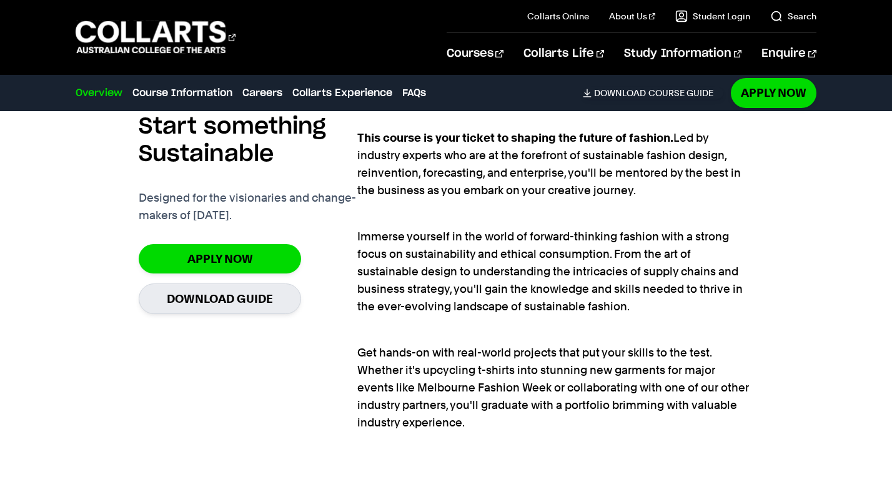
scroll to position [859, 0]
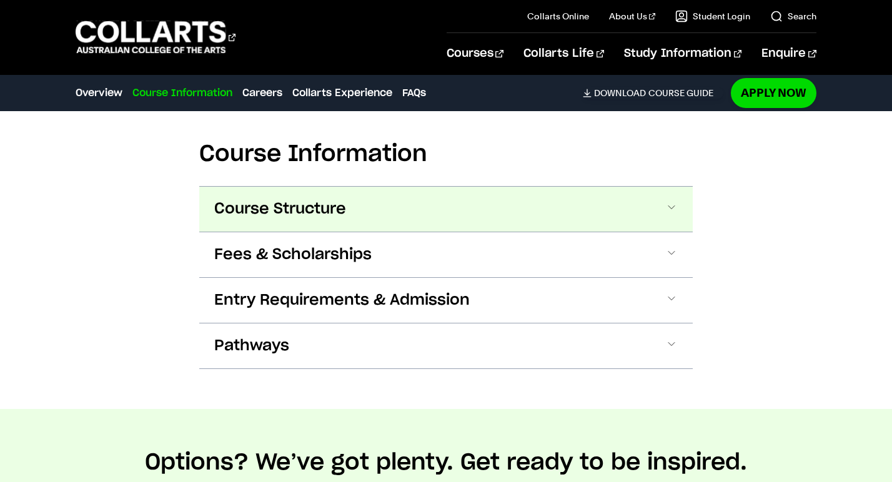
click at [653, 217] on button "Course Structure" at bounding box center [445, 209] width 493 height 45
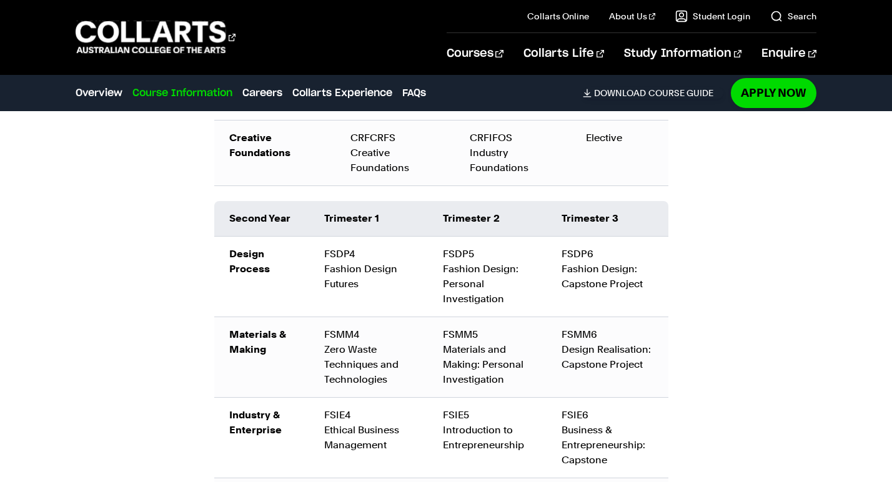
scroll to position [1783, 0]
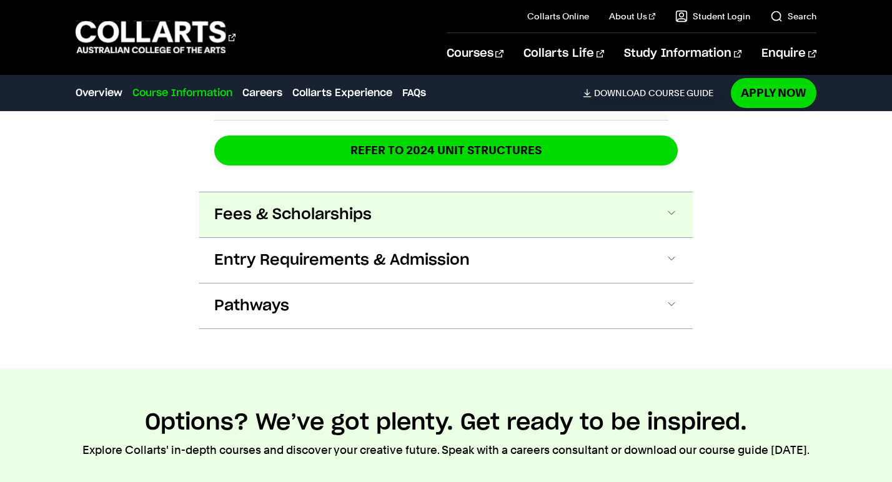
click at [646, 215] on button "Fees & Scholarships" at bounding box center [445, 214] width 493 height 45
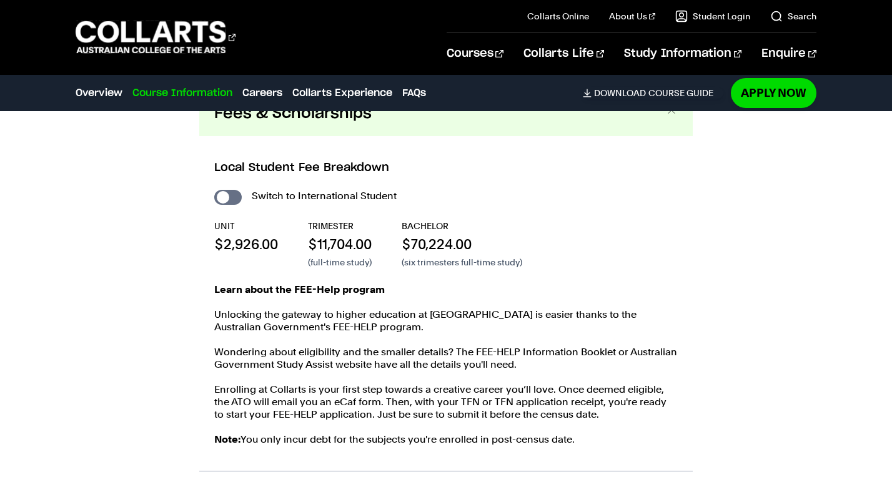
scroll to position [2305, 0]
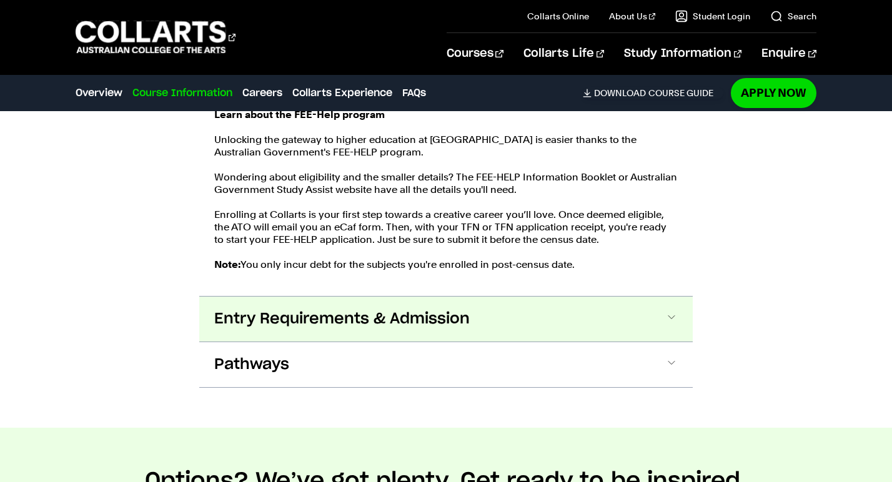
click at [673, 307] on button "Entry Requirements & Admission" at bounding box center [445, 319] width 493 height 45
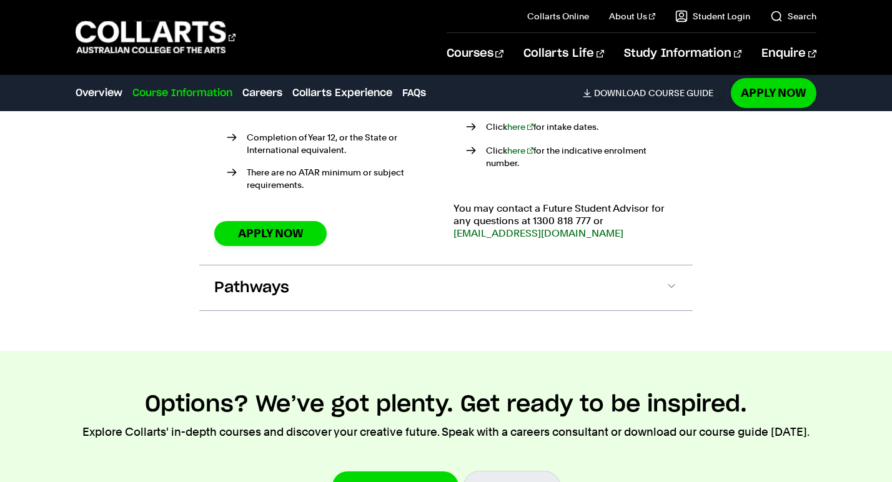
scroll to position [2951, 0]
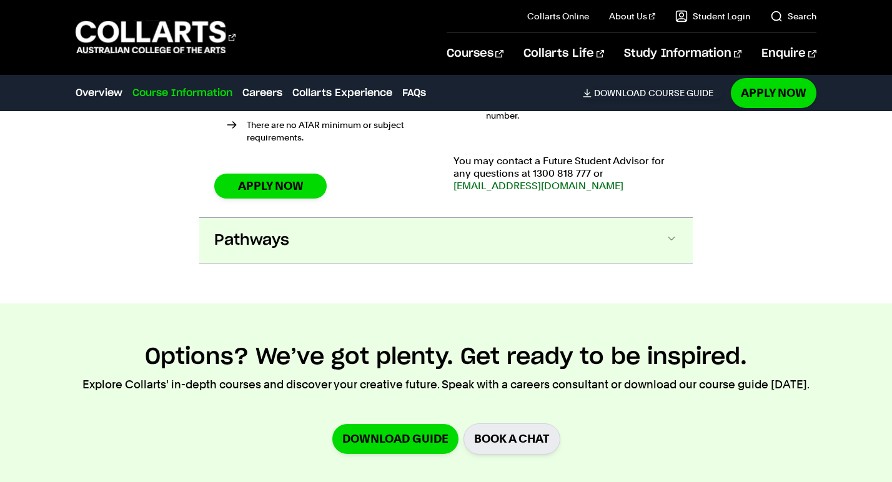
click at [643, 223] on button "Pathways" at bounding box center [445, 240] width 493 height 45
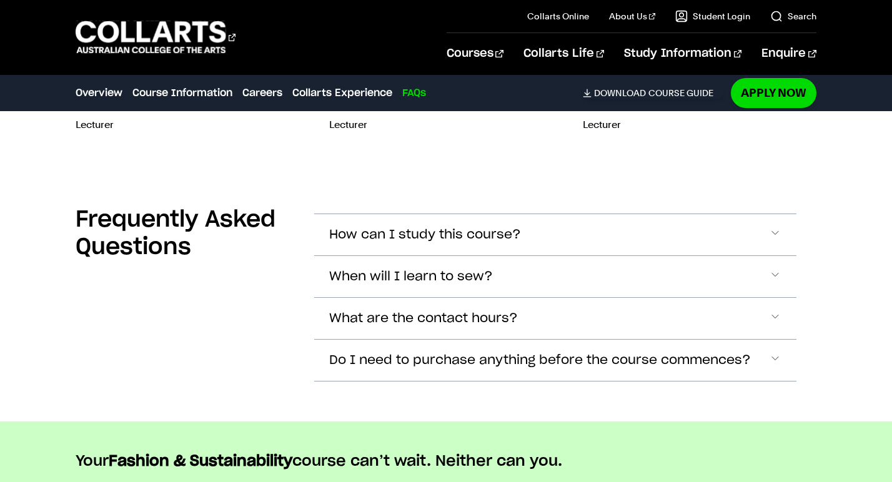
scroll to position [5696, 0]
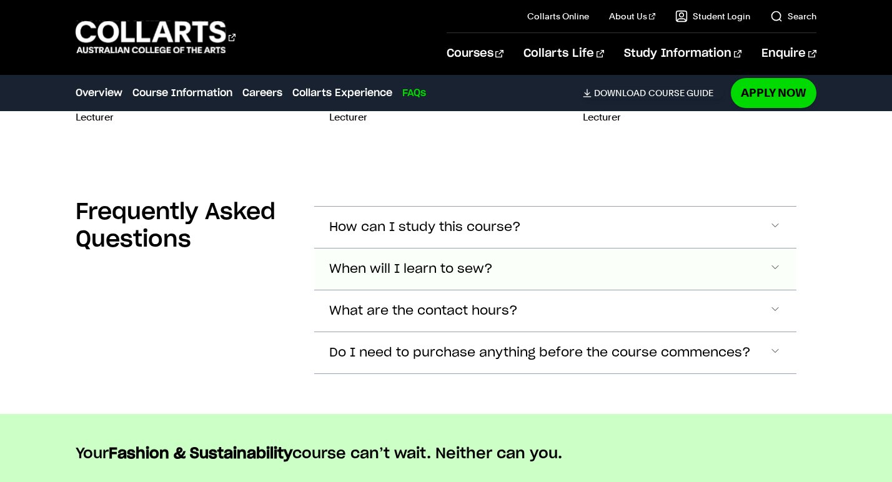
click at [727, 242] on button "When will I learn to sew?" at bounding box center [554, 227] width 481 height 41
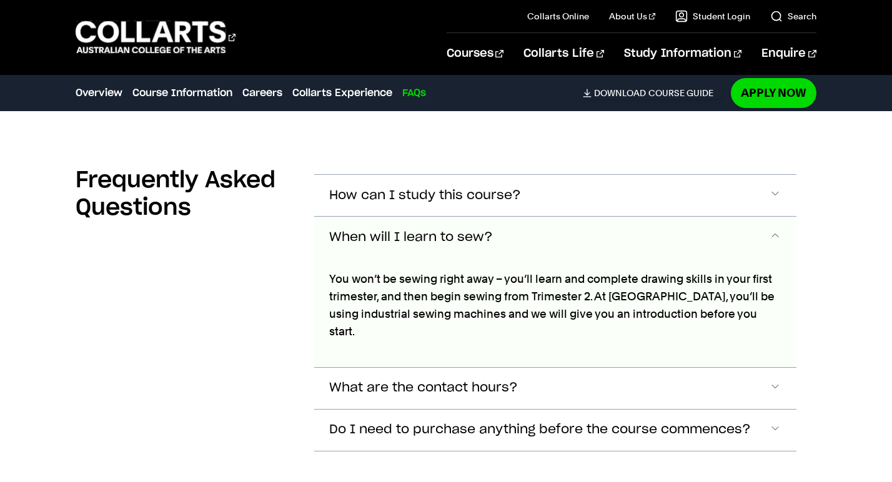
scroll to position [5807, 0]
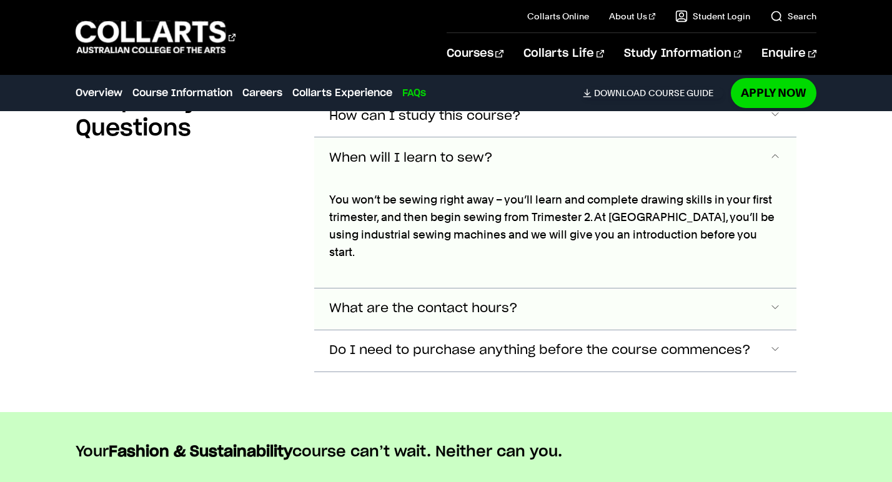
click at [737, 137] on button "What are the contact hours?" at bounding box center [554, 116] width 481 height 41
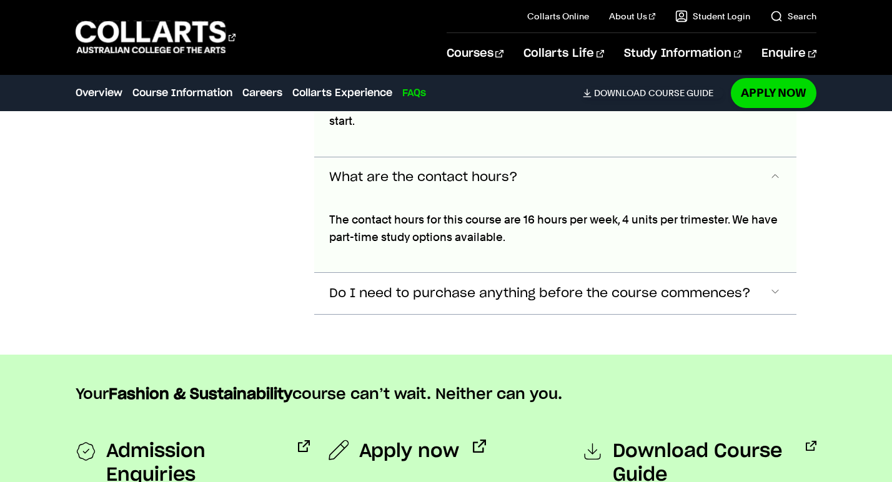
scroll to position [5940, 0]
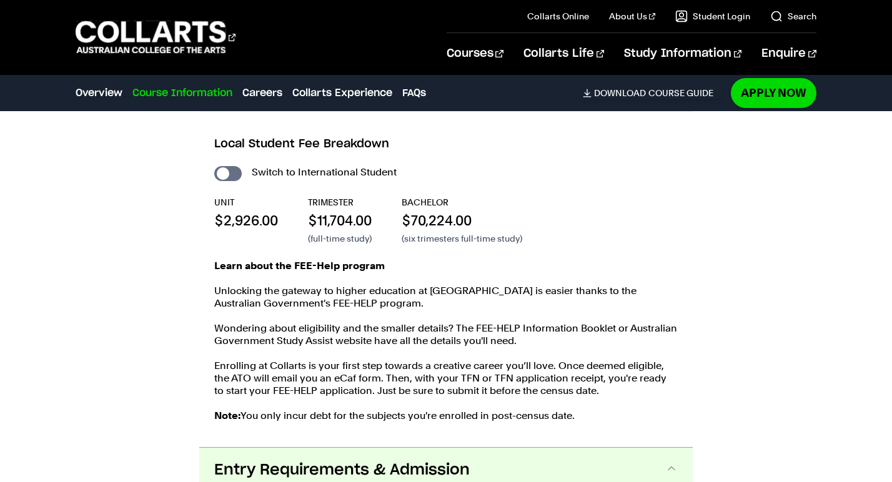
scroll to position [2327, 0]
click at [237, 175] on input "International Student" at bounding box center [227, 174] width 27 height 15
checkbox input "true"
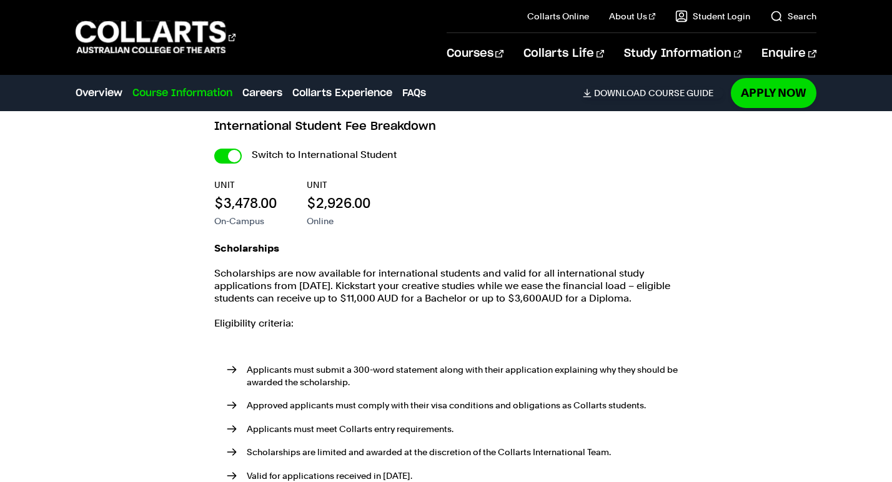
scroll to position [2682, 0]
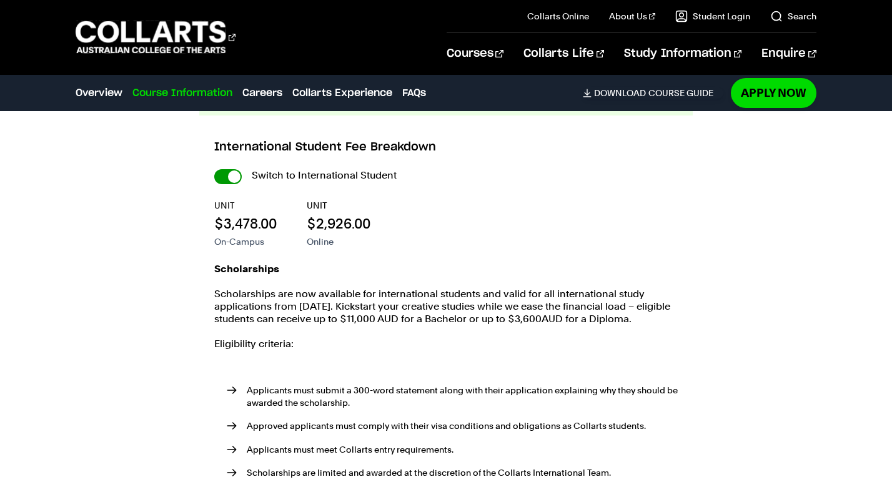
click at [0, 0] on input "International Student" at bounding box center [0, 0] width 0 height 0
checkbox input "false"
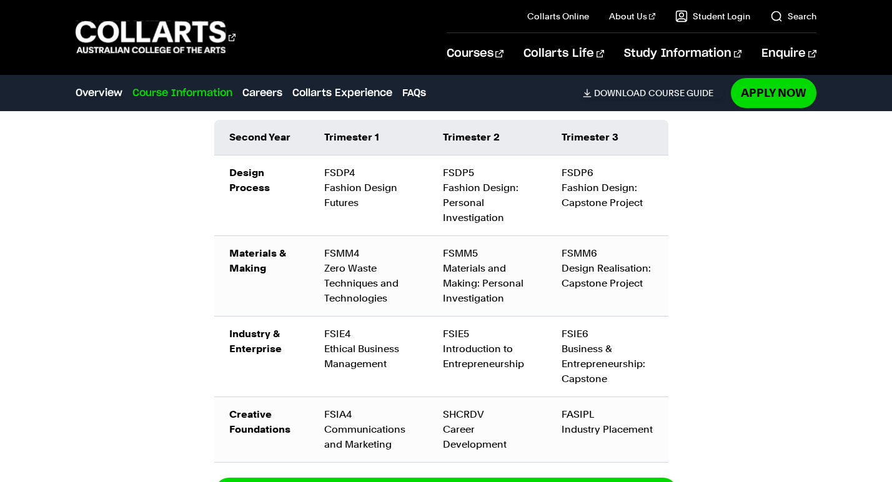
scroll to position [1860, 0]
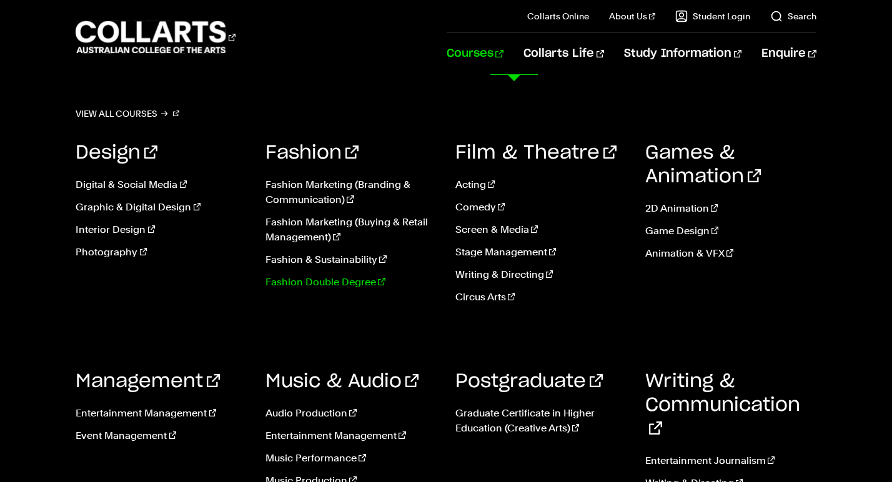
click at [325, 289] on link "Fashion Double Degree" at bounding box center [350, 282] width 171 height 15
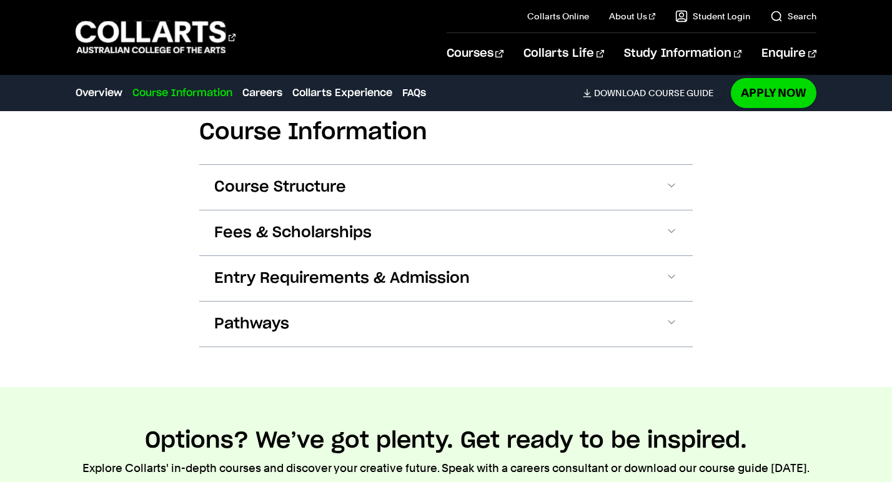
scroll to position [1374, 0]
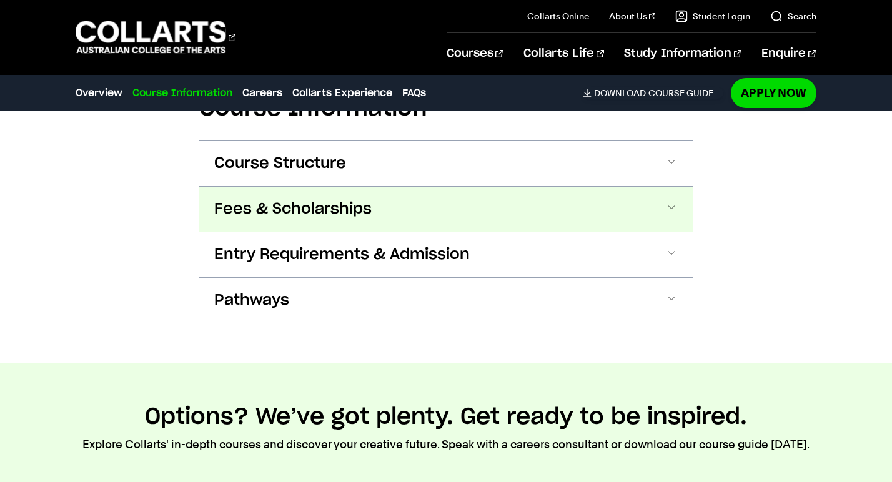
click at [648, 212] on button "Fees & Scholarships" at bounding box center [445, 209] width 493 height 45
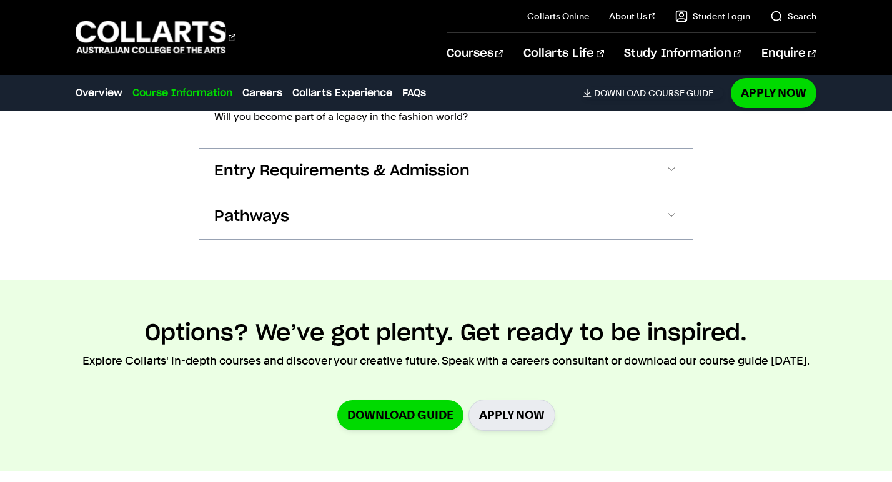
scroll to position [2018, 0]
